Goal: Task Accomplishment & Management: Use online tool/utility

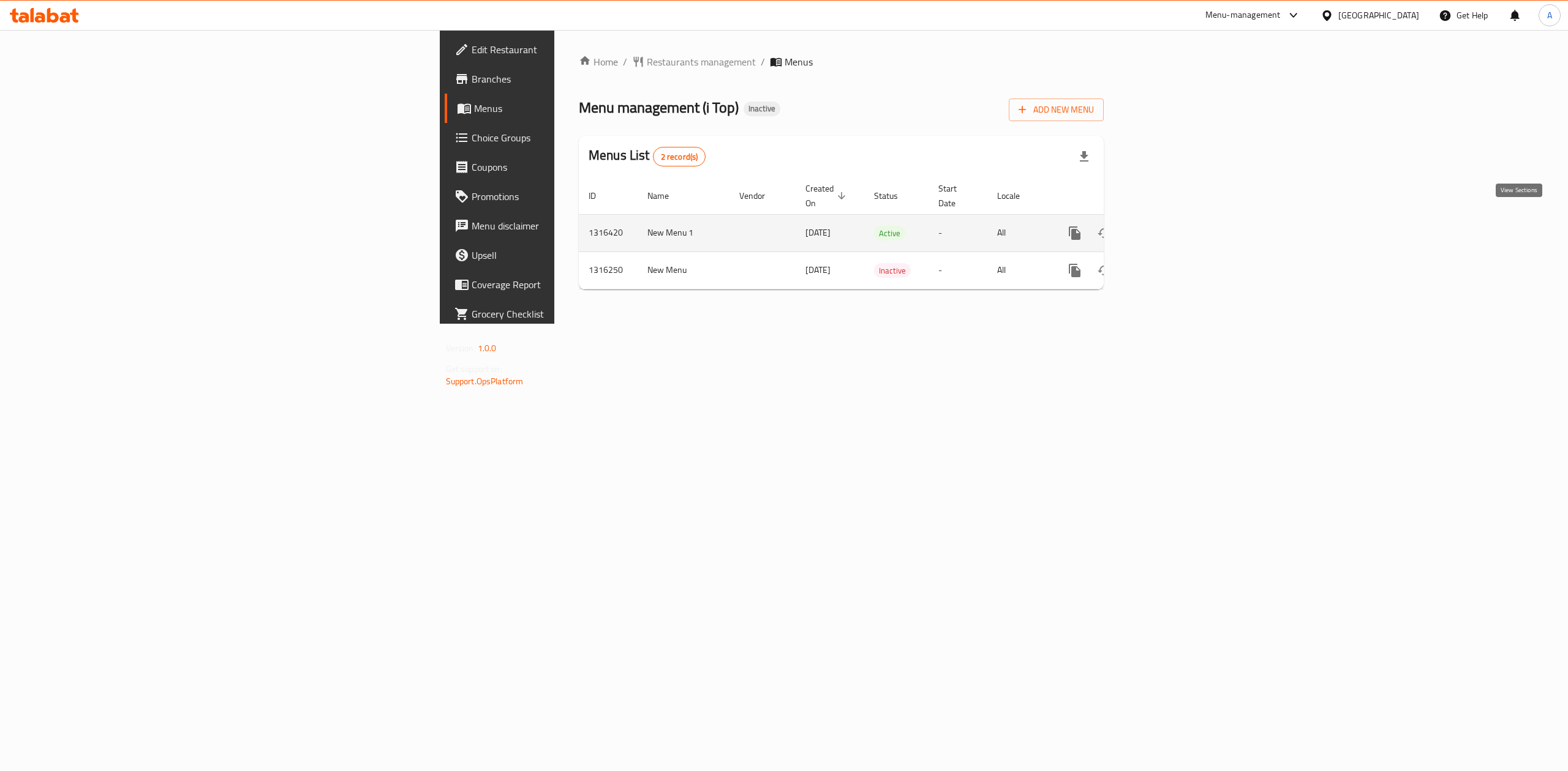
click at [1170, 226] on icon "enhanced table" at bounding box center [1164, 234] width 15 height 15
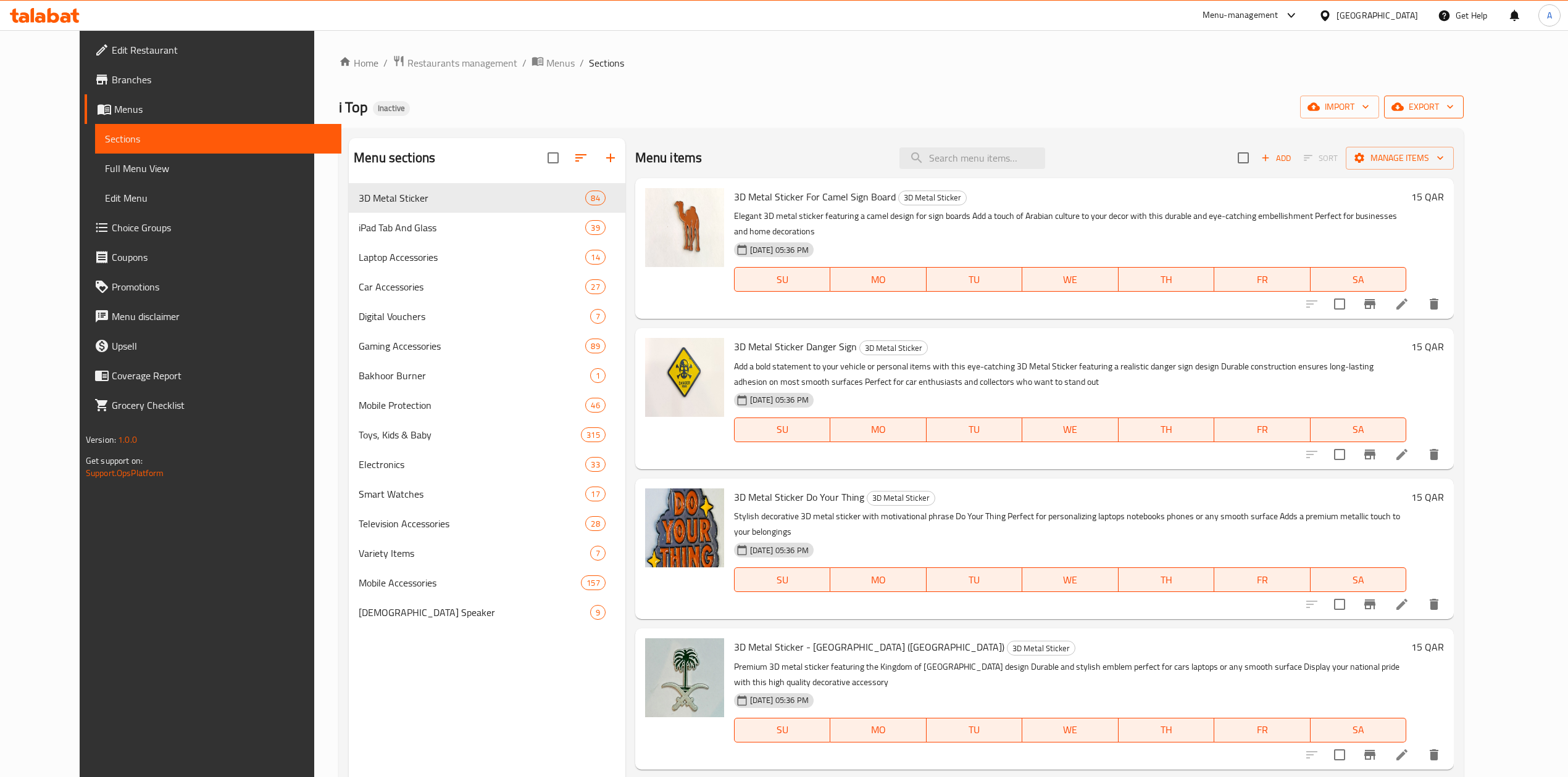
click at [1453, 107] on span "export" at bounding box center [1423, 107] width 60 height 15
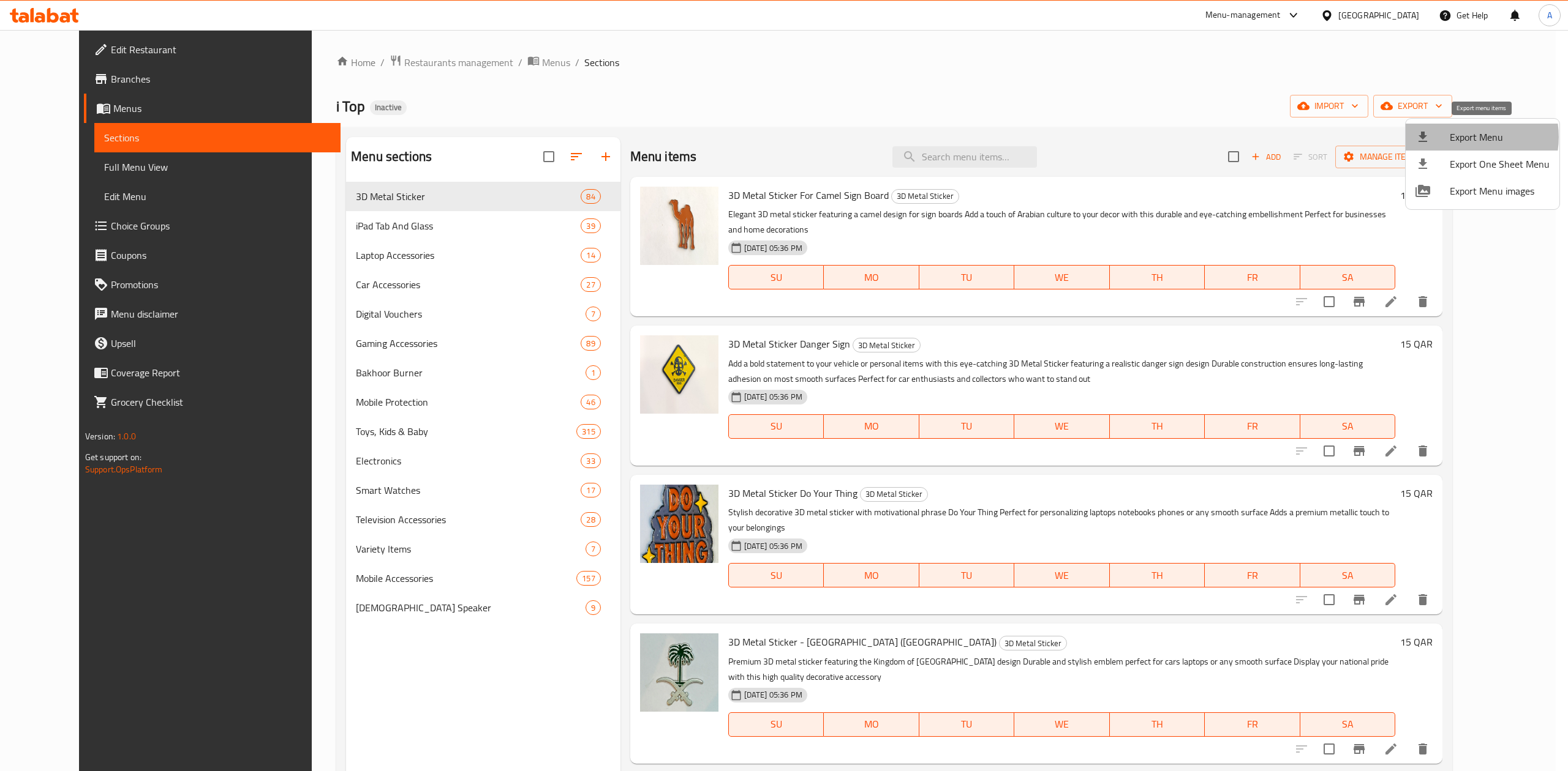
click at [1468, 137] on span "Export Menu" at bounding box center [1499, 137] width 100 height 15
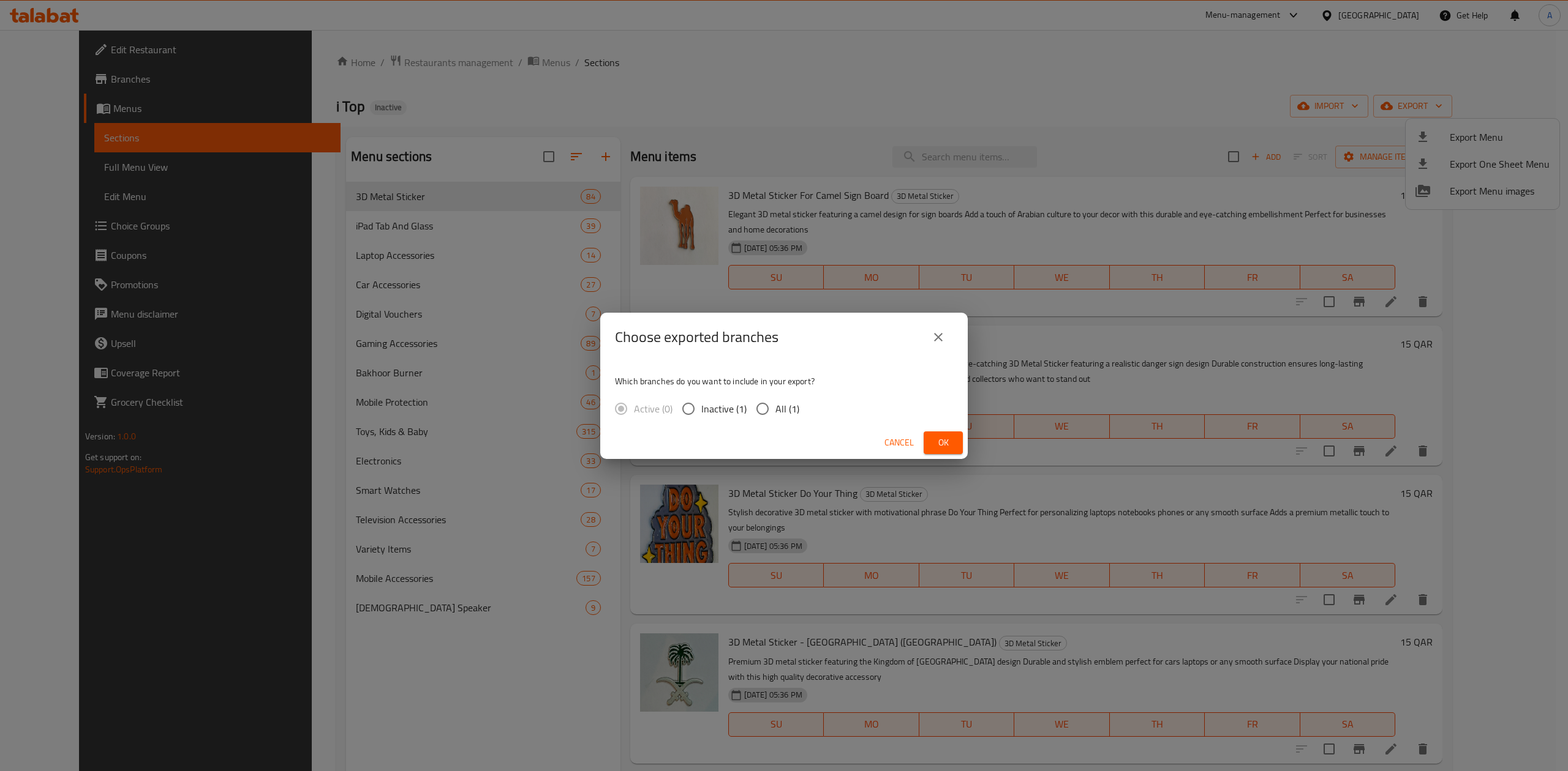
click at [759, 410] on input "All (1)" at bounding box center [763, 409] width 26 height 26
radio input "true"
click at [961, 441] on button "Ok" at bounding box center [943, 442] width 39 height 22
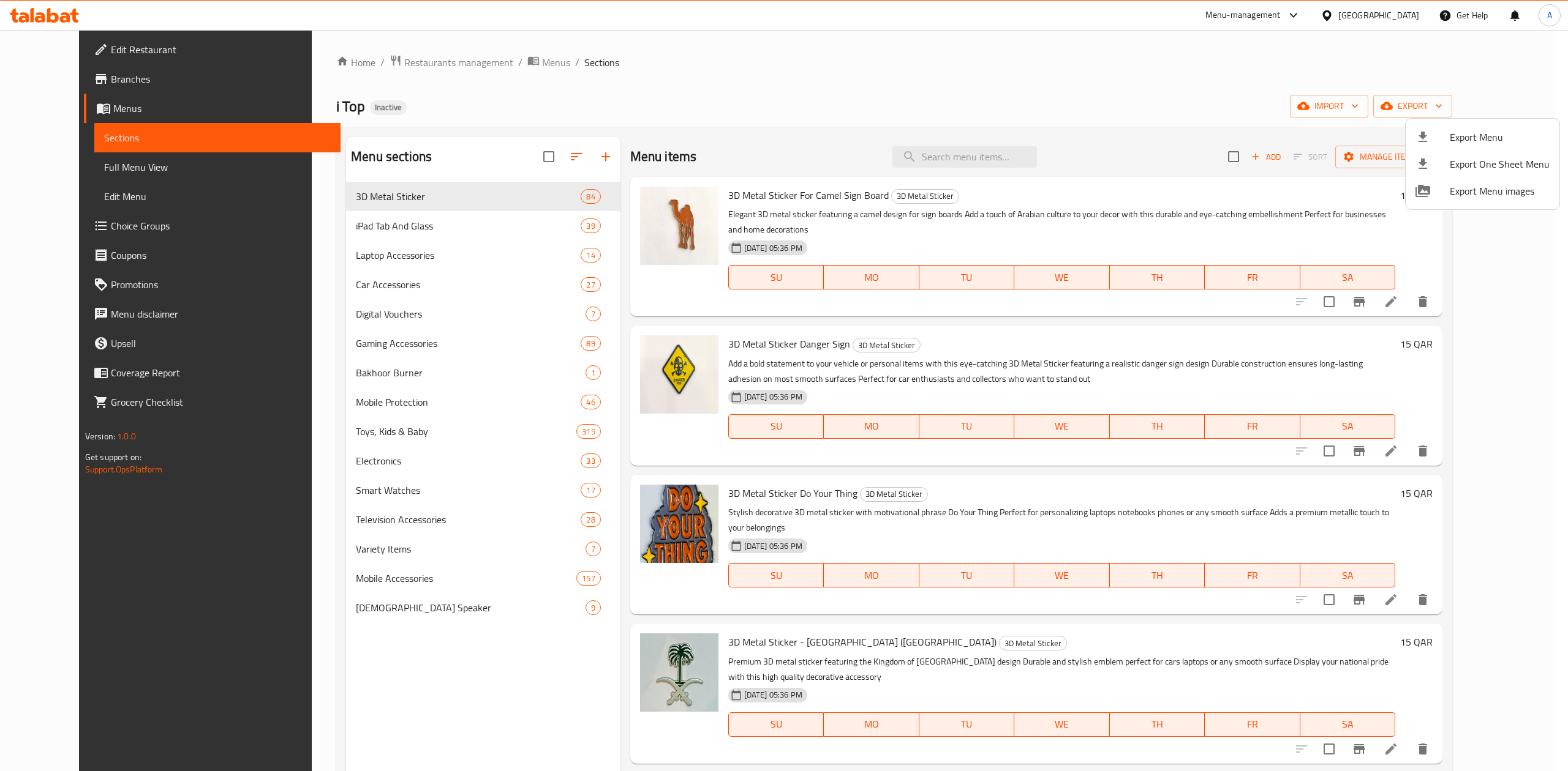
click at [966, 143] on div at bounding box center [784, 386] width 1568 height 771
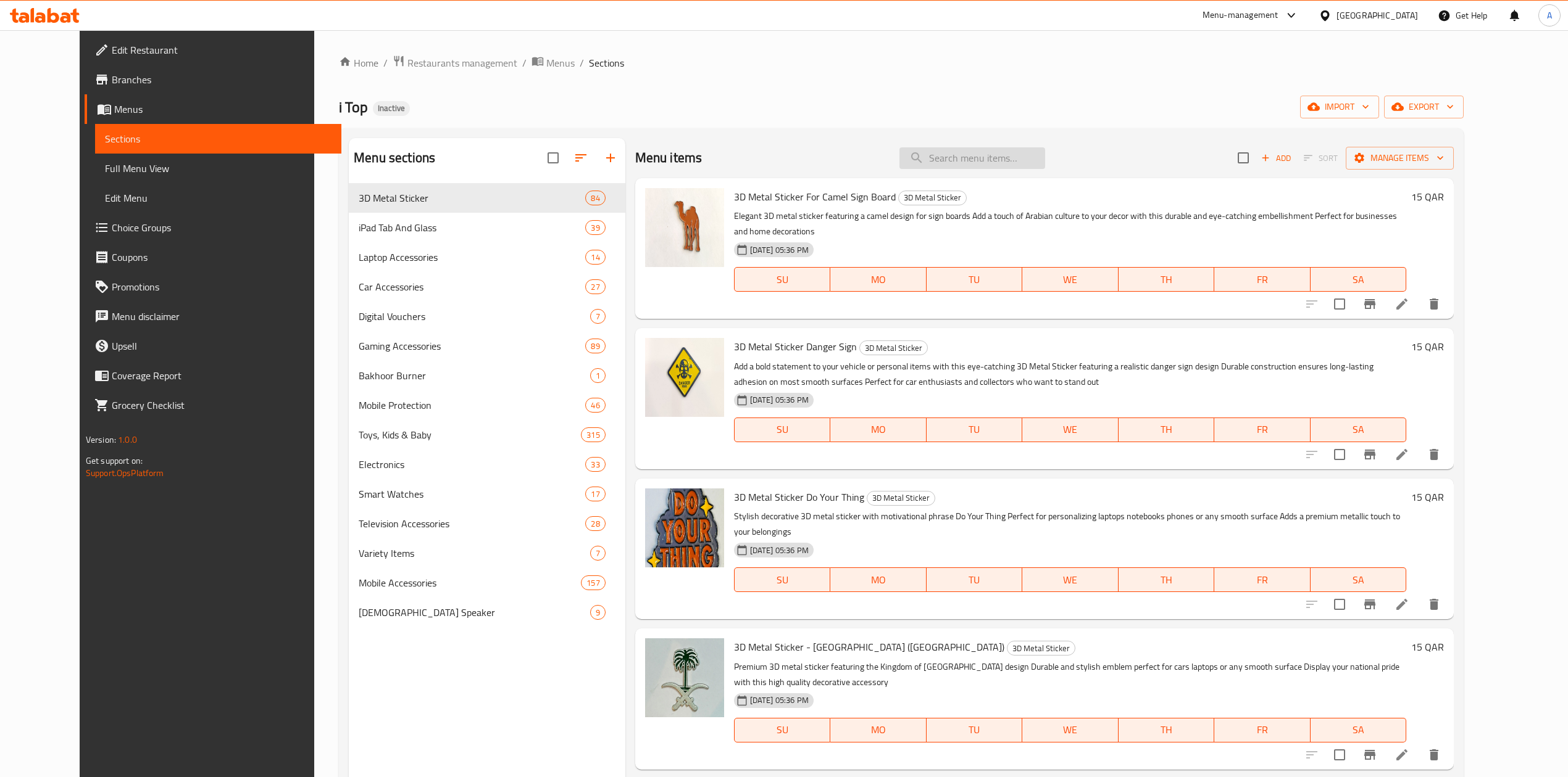
click at [976, 156] on input "search" at bounding box center [972, 158] width 146 height 22
paste input "Apple iTunes Gift Card 20 USD"
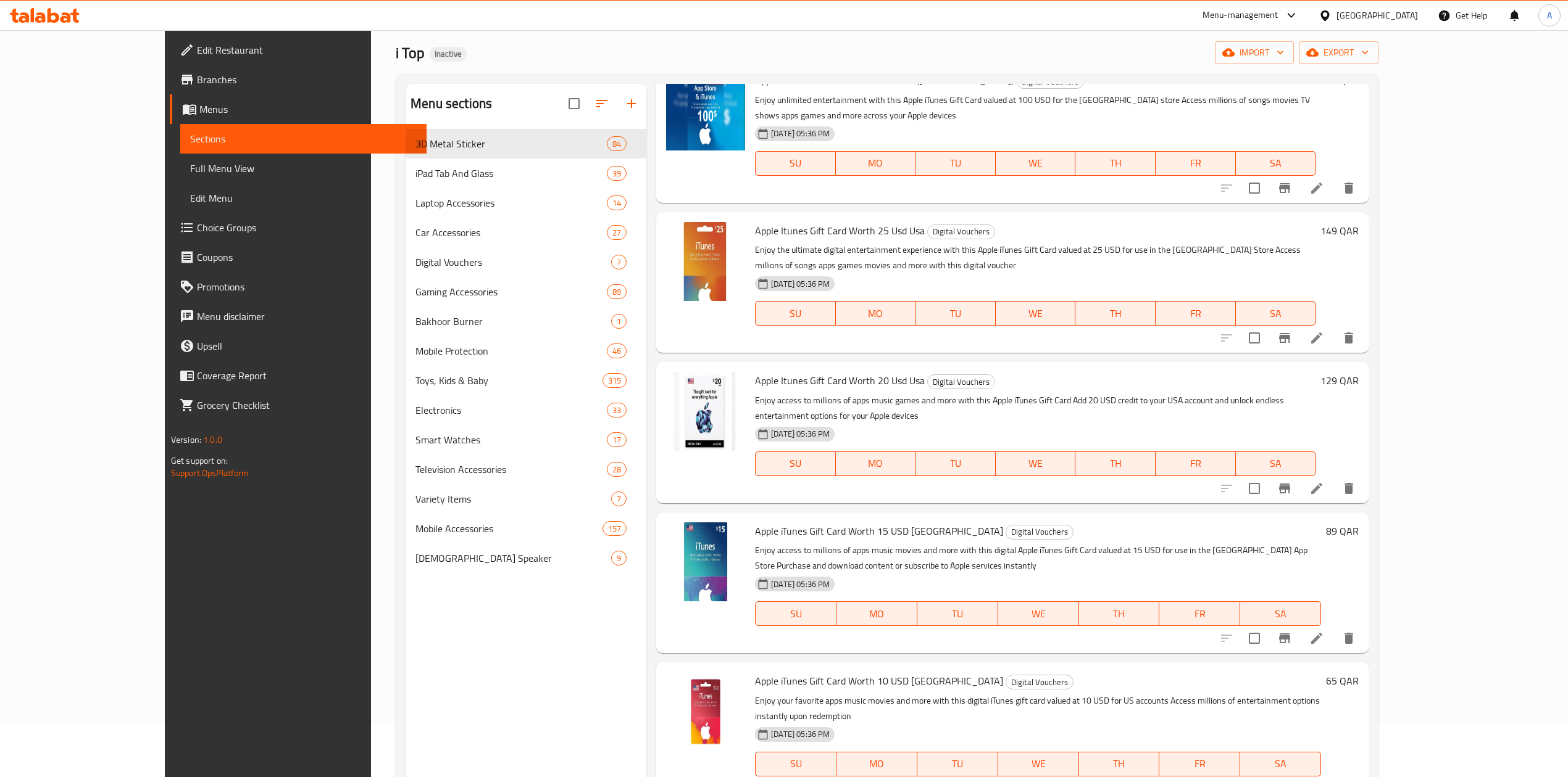
scroll to position [164, 0]
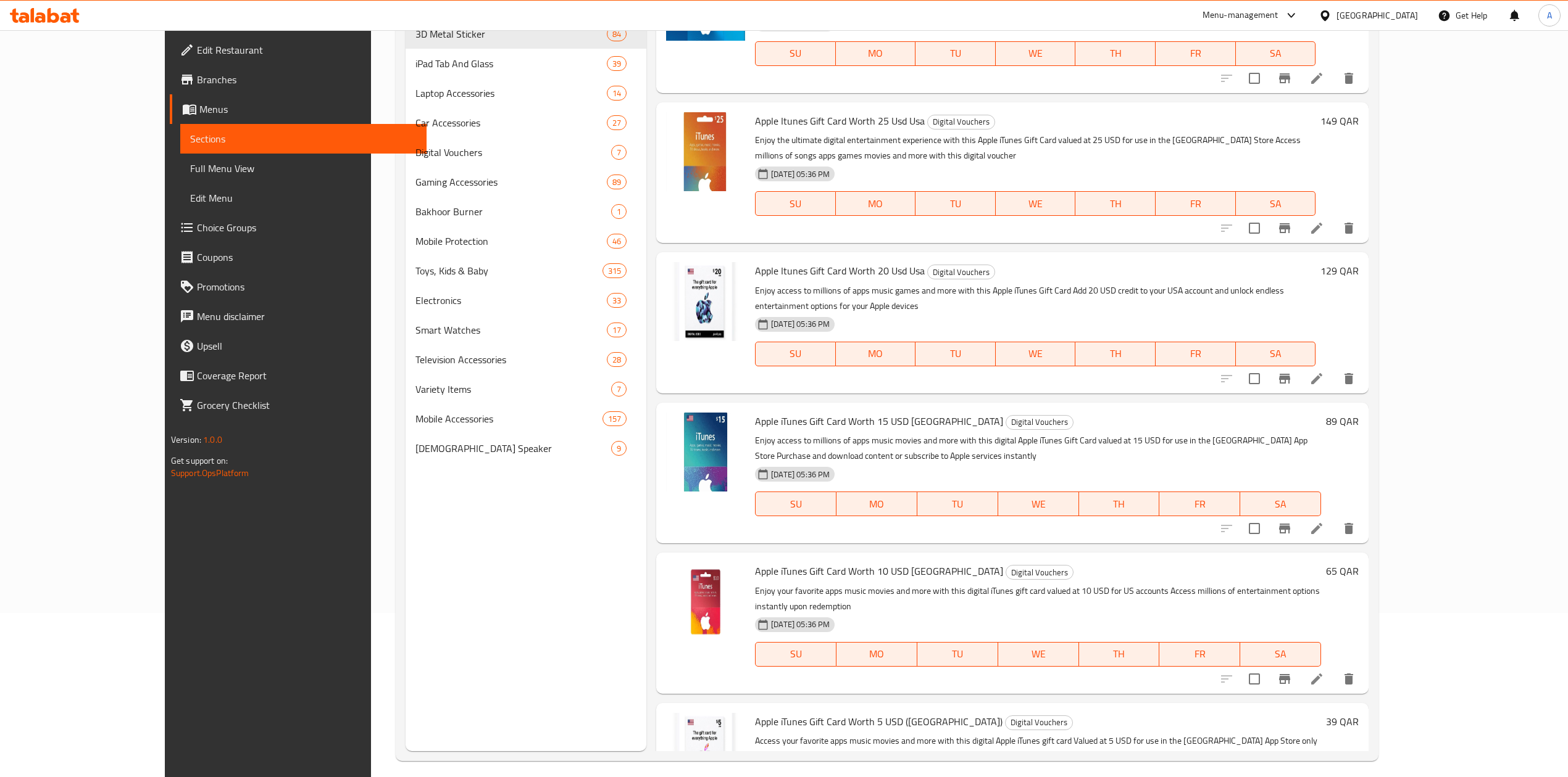
type input "Apple iTunes Gift Car"
click at [1359, 262] on h6 "129 QAR" at bounding box center [1339, 270] width 38 height 17
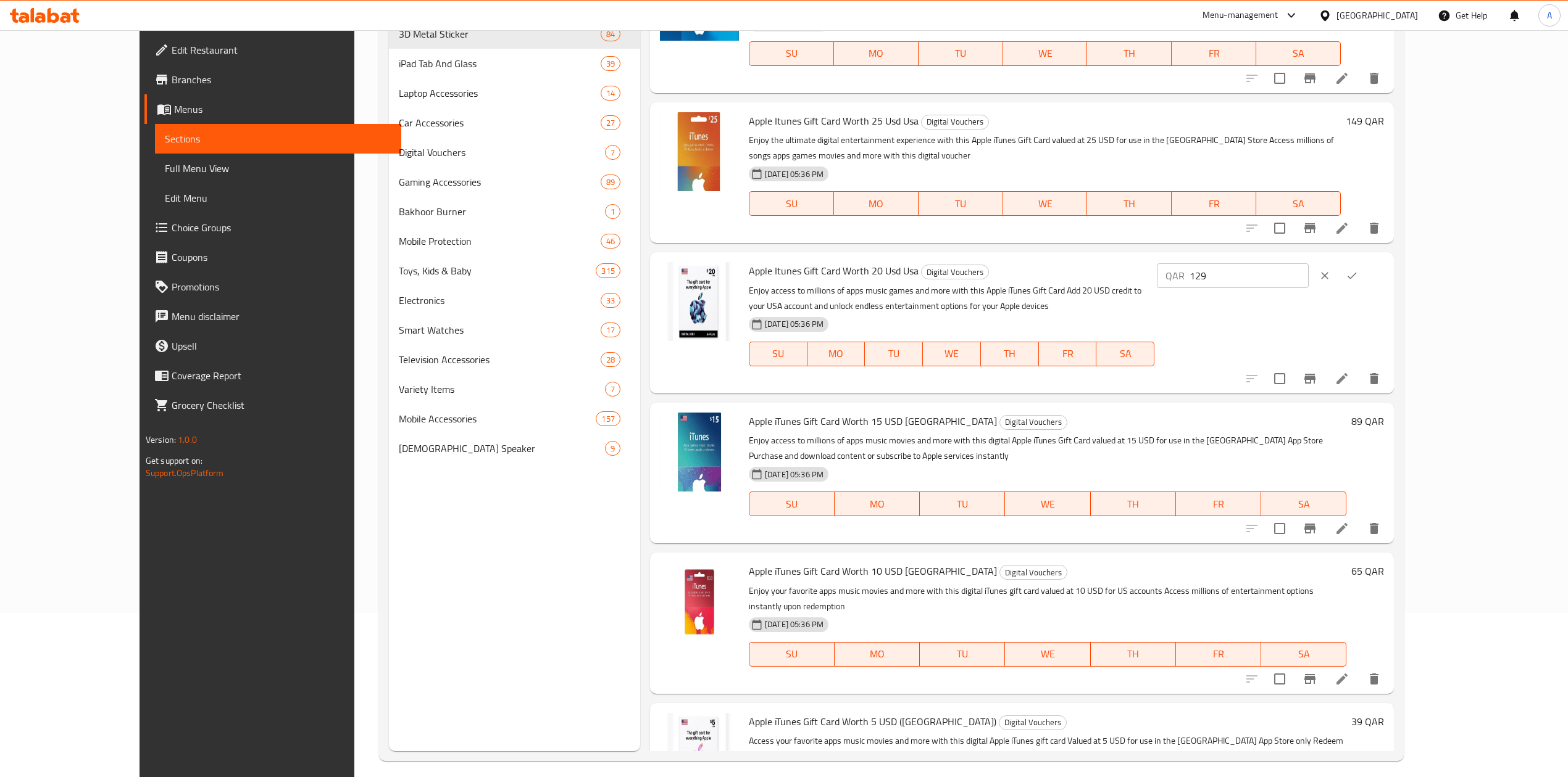
click at [1365, 262] on button "ok" at bounding box center [1351, 275] width 27 height 27
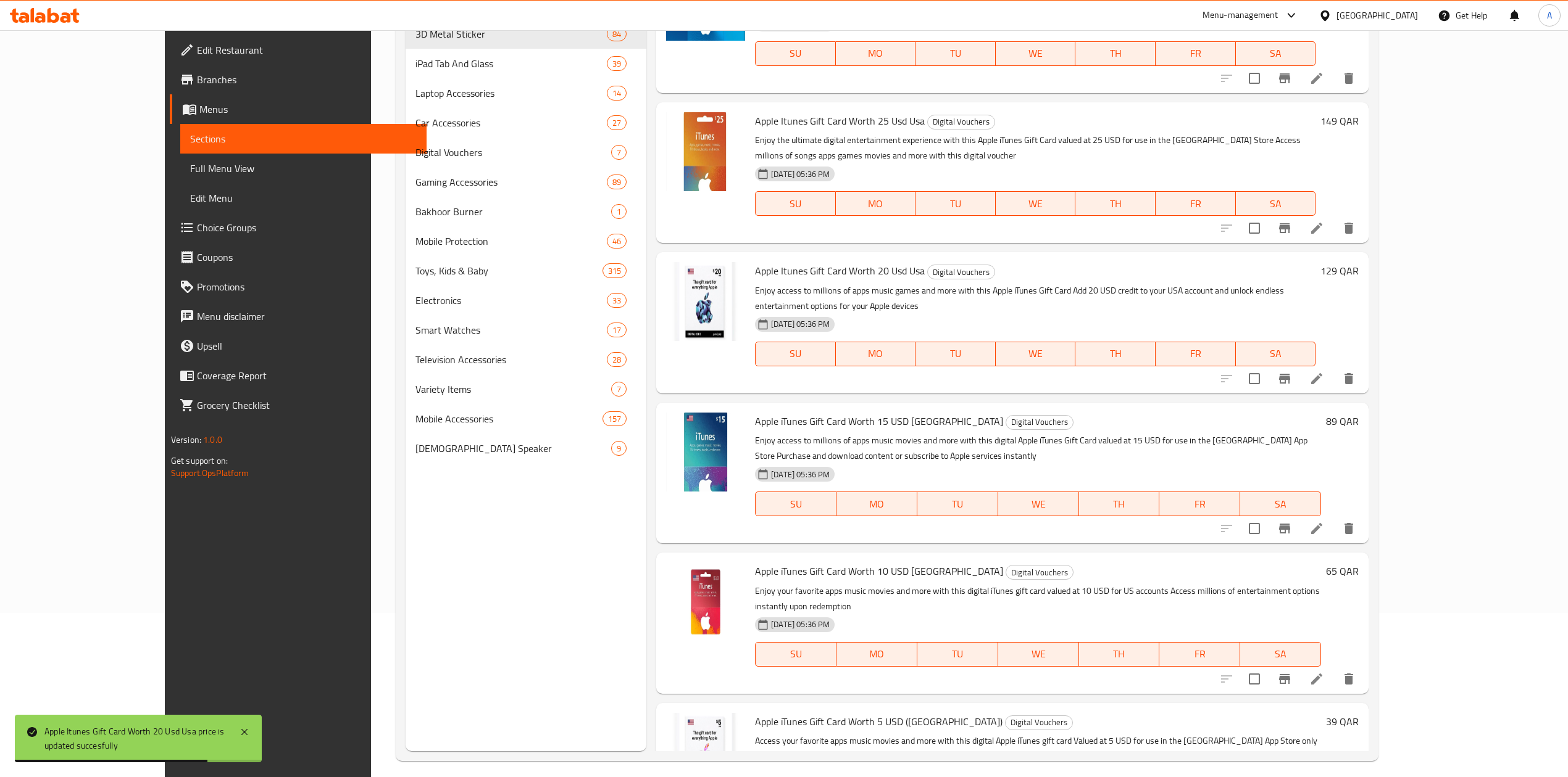
click at [1359, 262] on h6 "129 QAR" at bounding box center [1339, 270] width 38 height 17
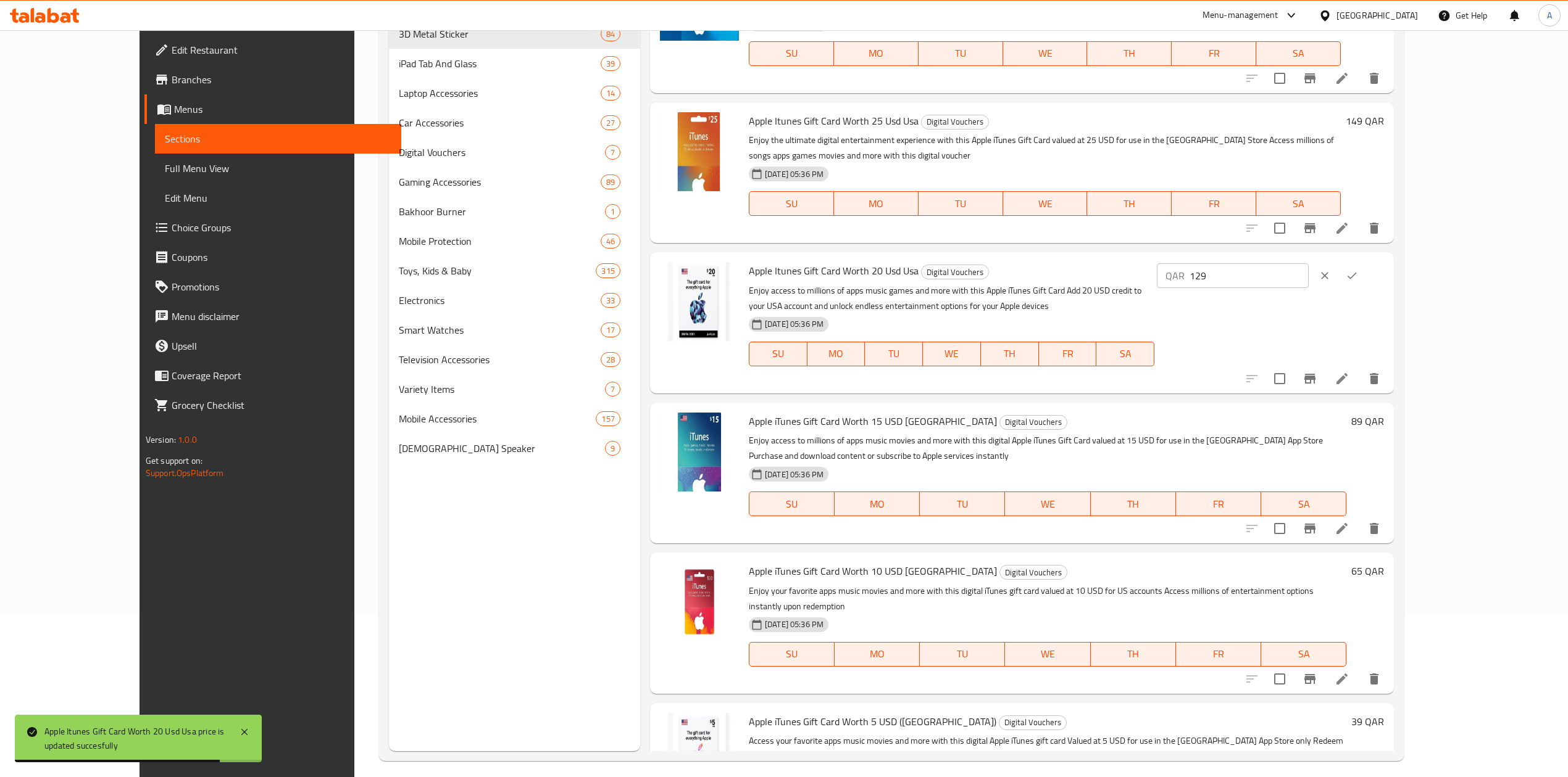
click at [1365, 262] on button "ok" at bounding box center [1351, 275] width 27 height 27
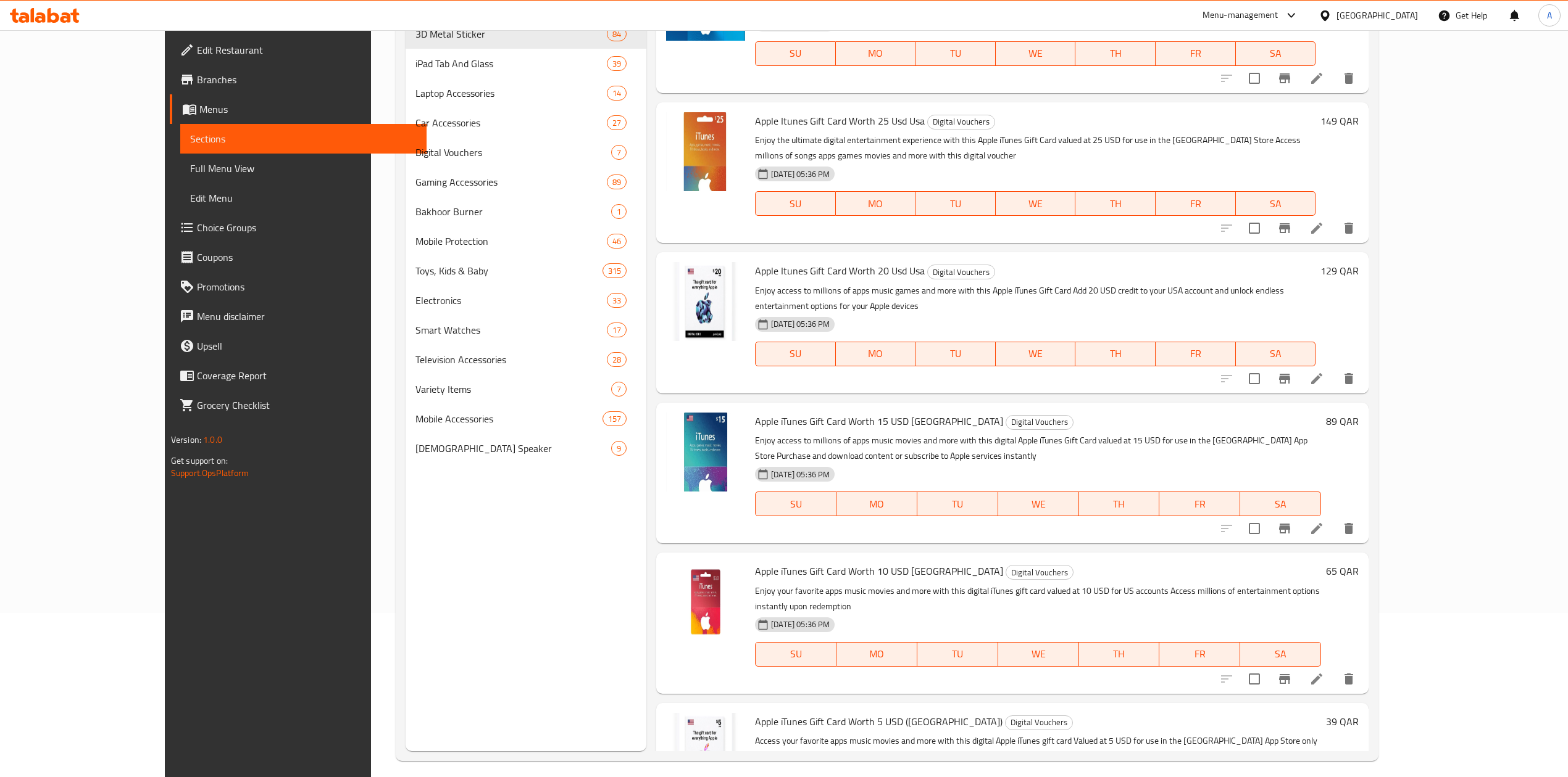
click at [859, 412] on span "Apple iTunes Gift Card Worth 15 USD [GEOGRAPHIC_DATA]" at bounding box center [879, 421] width 248 height 19
click at [838, 557] on div "Apple iTunes Gift Card Worth 10 USD USA Digital Vouchers Enjoy your favorite ap…" at bounding box center [1038, 622] width 576 height 130
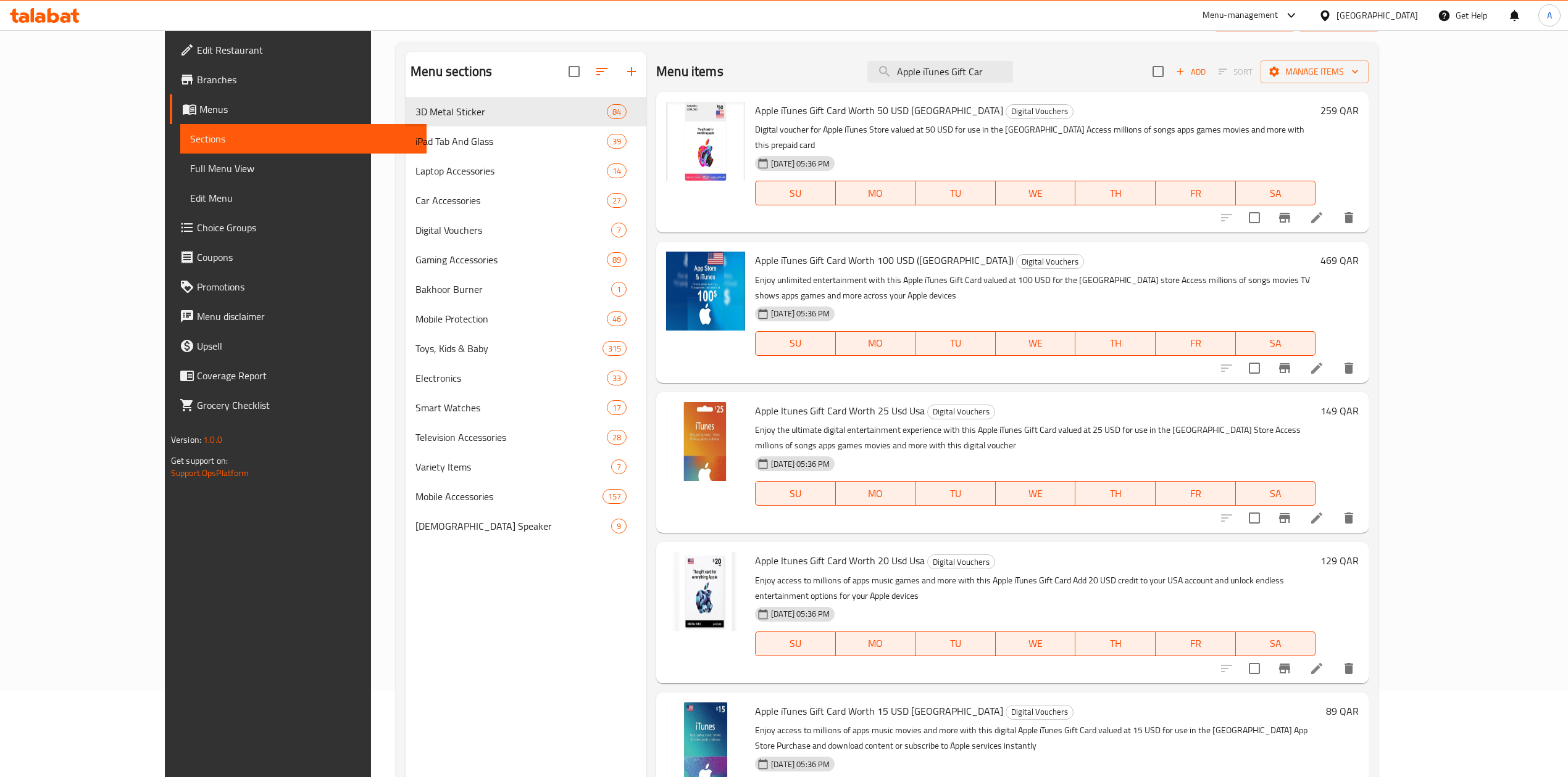
scroll to position [0, 0]
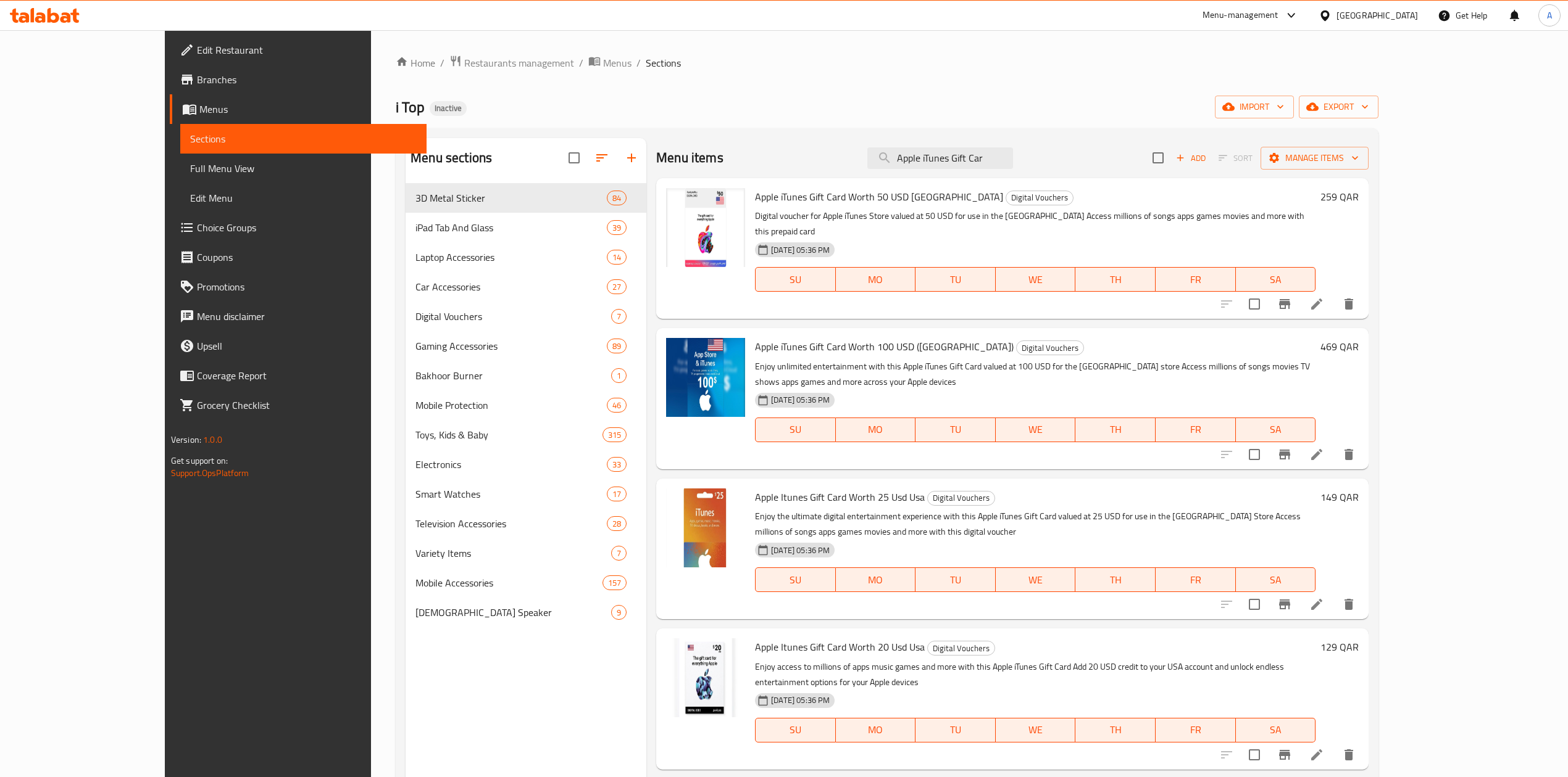
click at [1331, 13] on icon at bounding box center [1325, 16] width 13 height 13
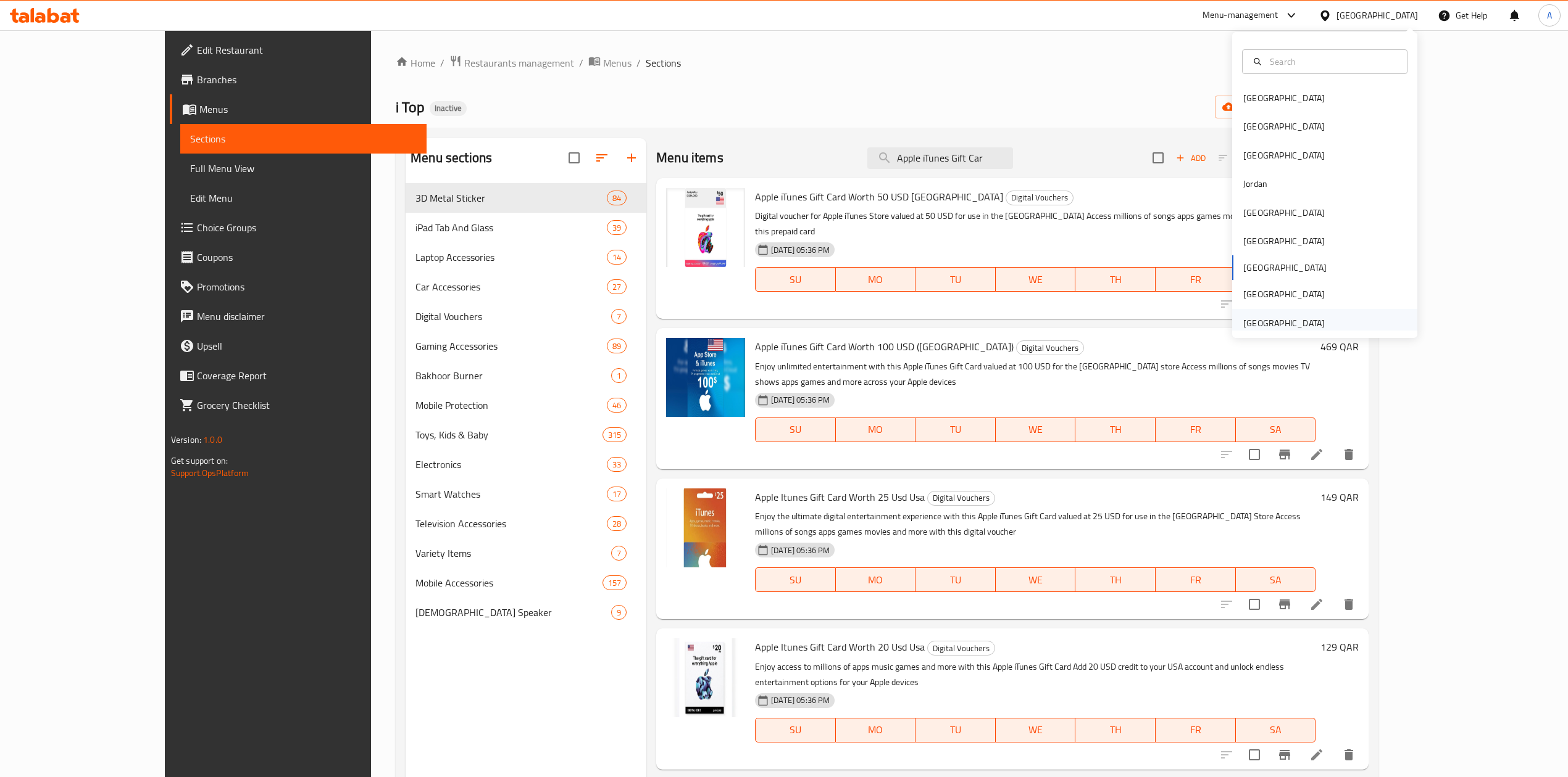
click at [1245, 325] on div "[GEOGRAPHIC_DATA]" at bounding box center [1284, 323] width 82 height 13
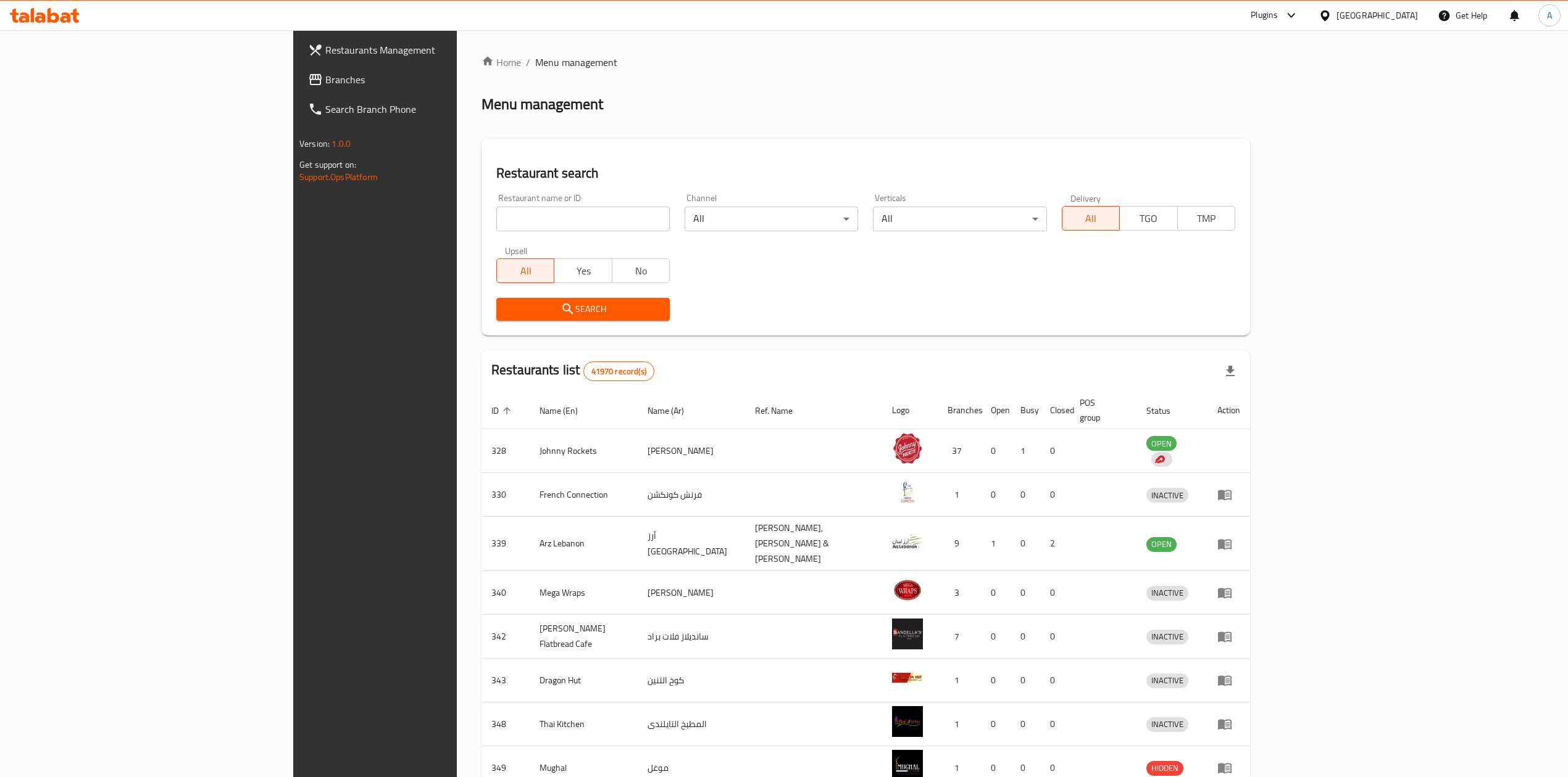
click at [325, 82] on span "Branches" at bounding box center [435, 80] width 220 height 15
